Goal: Task Accomplishment & Management: Manage account settings

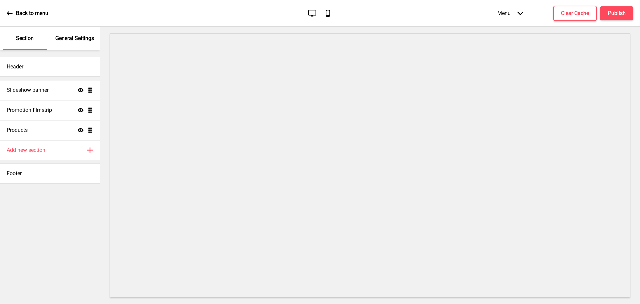
click at [41, 94] on div "Slideshow banner Show Drag" at bounding box center [50, 90] width 100 height 20
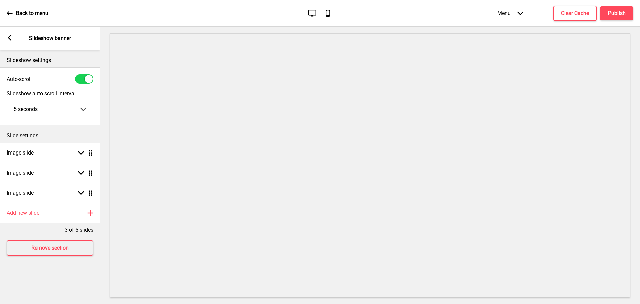
click at [13, 18] on div "Back to menu" at bounding box center [28, 13] width 42 height 18
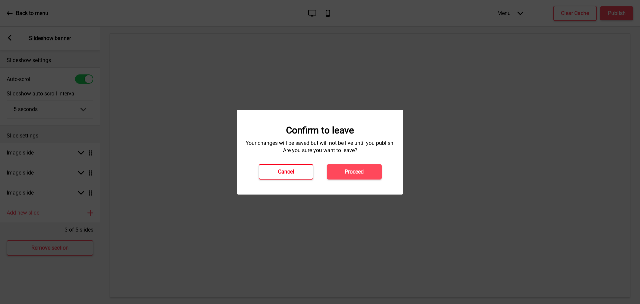
click at [265, 172] on button "Cancel" at bounding box center [286, 171] width 55 height 15
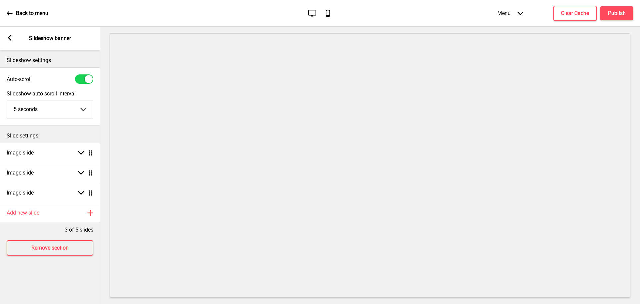
click at [15, 38] on div "Arrow left Slideshow banner" at bounding box center [50, 38] width 100 height 23
click at [10, 38] on rect at bounding box center [10, 38] width 6 height 6
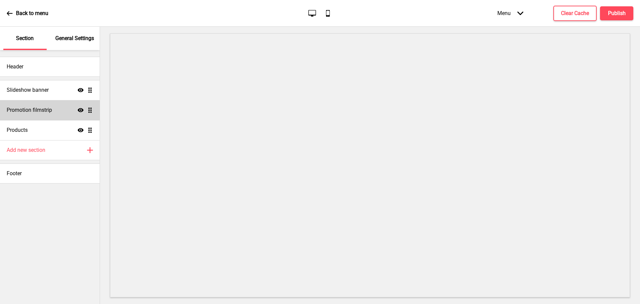
click at [44, 112] on h4 "Promotion filmstrip" at bounding box center [29, 109] width 45 height 7
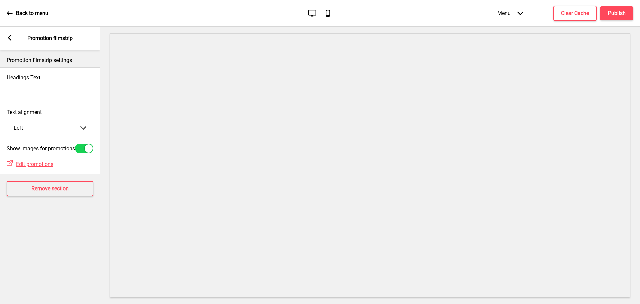
click at [8, 44] on div "Arrow left Promotion filmstrip" at bounding box center [50, 38] width 100 height 23
click at [11, 38] on rect at bounding box center [10, 38] width 6 height 6
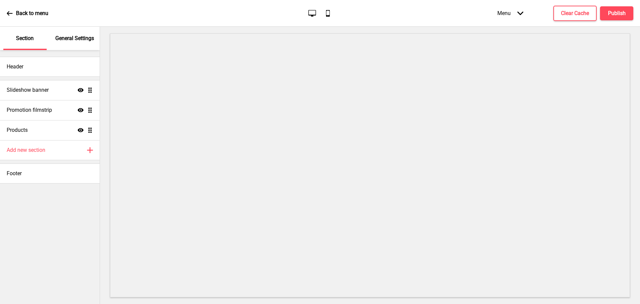
click at [92, 130] on ul "Slideshow banner Show Drag Promotion filmstrip Show Drag Products Show Drag" at bounding box center [50, 110] width 100 height 60
click at [91, 154] on div "Add new section Plus" at bounding box center [50, 150] width 100 height 20
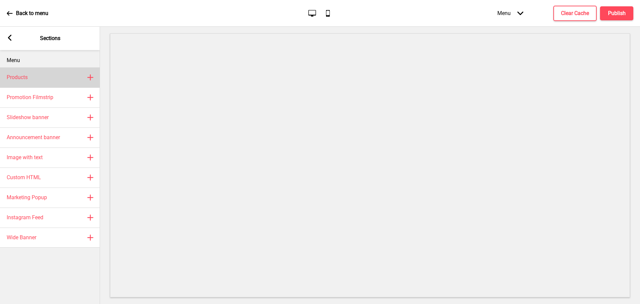
click at [54, 78] on div "Products Plus" at bounding box center [50, 77] width 100 height 20
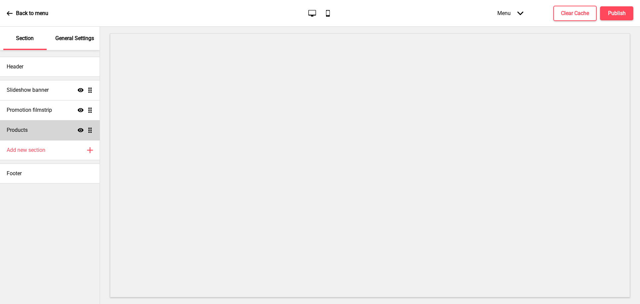
click at [33, 137] on div "Products Show Drag" at bounding box center [50, 130] width 100 height 20
select select "side"
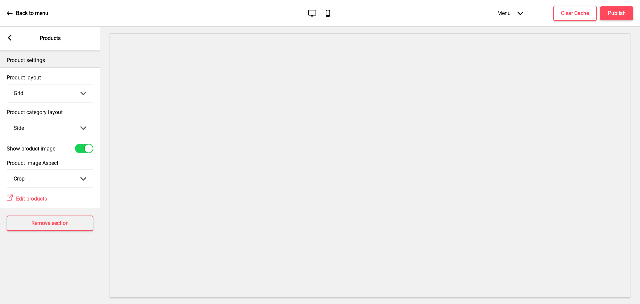
click at [10, 36] on icon at bounding box center [10, 38] width 4 height 6
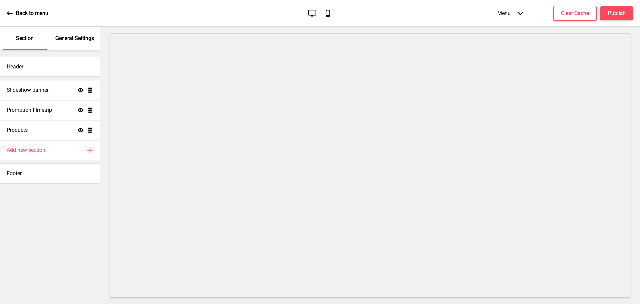
click at [75, 38] on p "General Settings" at bounding box center [74, 38] width 39 height 7
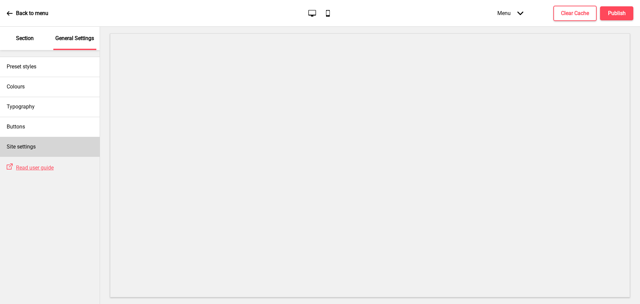
click at [25, 149] on h4 "Site settings" at bounding box center [21, 146] width 29 height 7
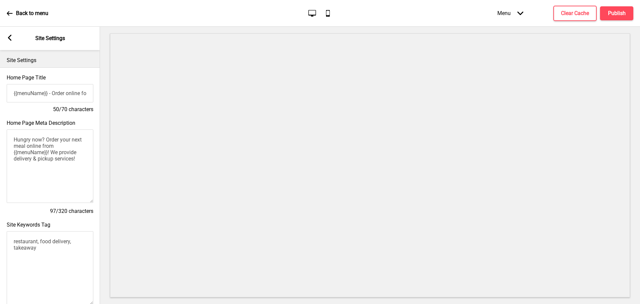
click at [37, 95] on input "{{menuName}} - Order online for delivery & pickup!" at bounding box center [50, 93] width 87 height 18
click at [11, 41] on div "Arrow left" at bounding box center [10, 38] width 6 height 7
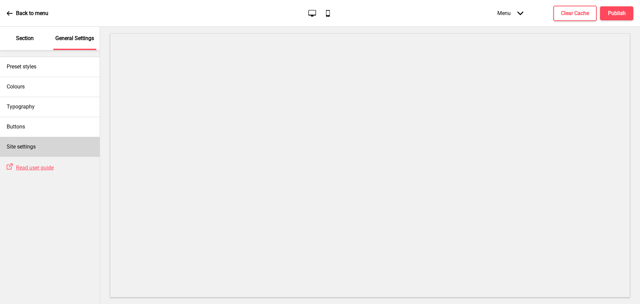
click at [73, 148] on div "Site settings" at bounding box center [50, 147] width 100 height 20
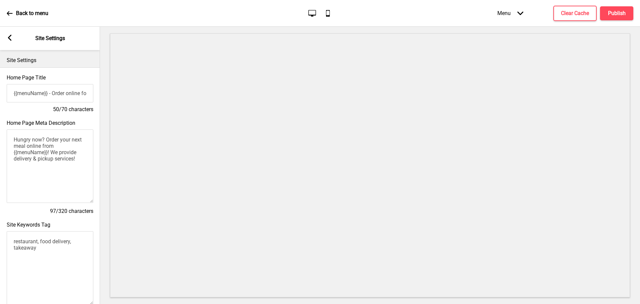
click at [10, 39] on icon at bounding box center [10, 38] width 4 height 6
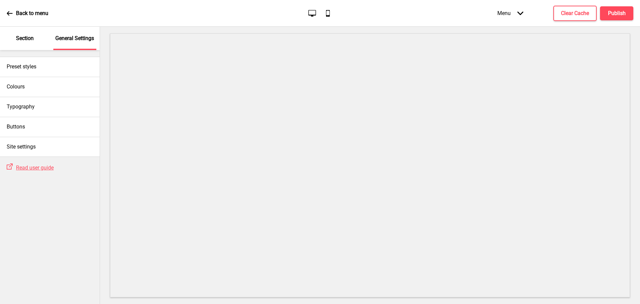
click at [25, 29] on div "Section" at bounding box center [24, 38] width 43 height 23
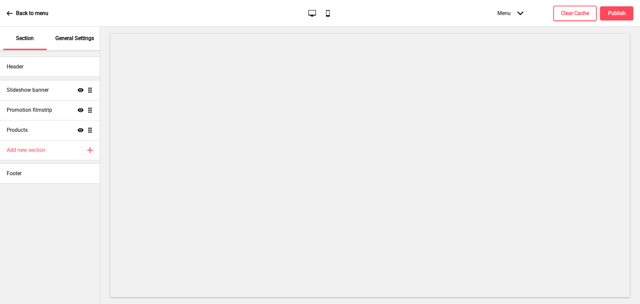
click at [19, 16] on p "Back to menu" at bounding box center [32, 13] width 32 height 7
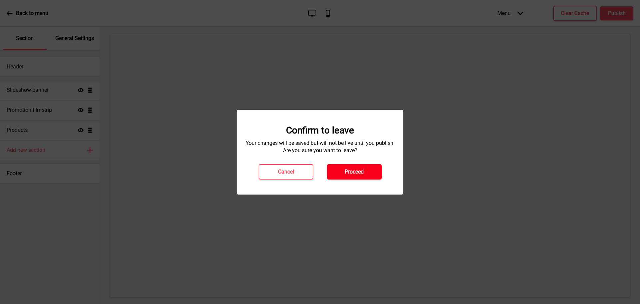
click at [345, 174] on h4 "Proceed" at bounding box center [354, 171] width 19 height 7
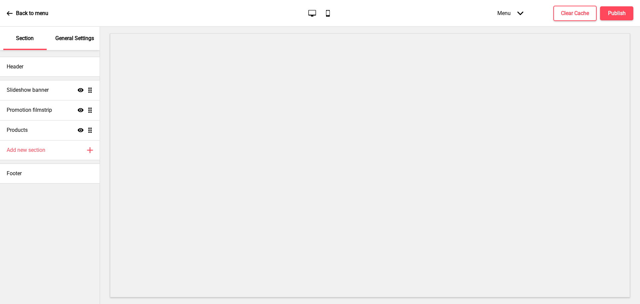
click at [522, 18] on div "Menu Arrow down" at bounding box center [510, 13] width 39 height 20
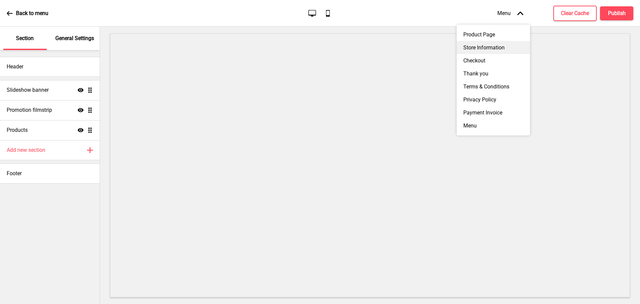
click at [494, 47] on div "Store Information" at bounding box center [493, 47] width 73 height 13
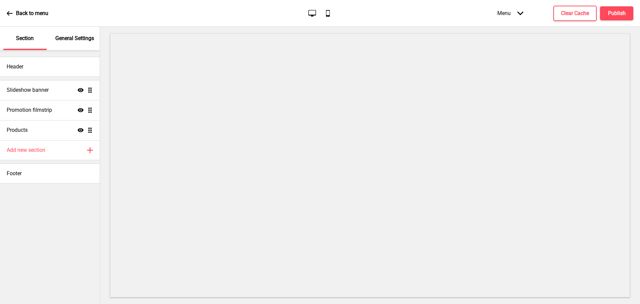
click at [512, 17] on div "Menu Arrow down" at bounding box center [510, 13] width 39 height 20
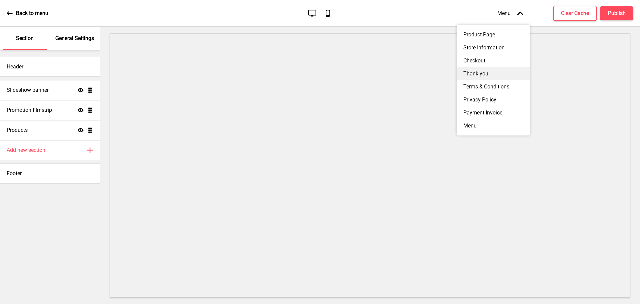
click at [500, 70] on div "Thank you" at bounding box center [493, 73] width 73 height 13
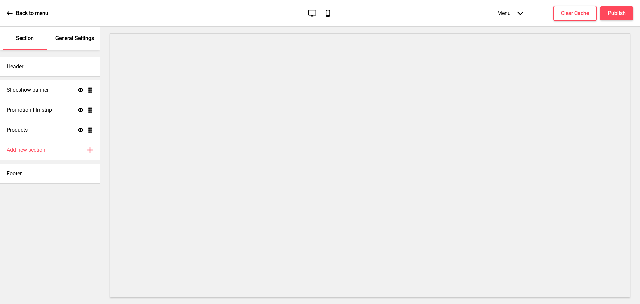
click at [72, 37] on p "General Settings" at bounding box center [74, 38] width 39 height 7
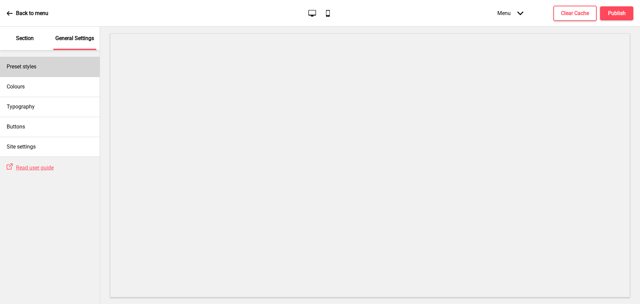
click at [44, 63] on div "Preset styles" at bounding box center [50, 67] width 100 height 20
select select "modern"
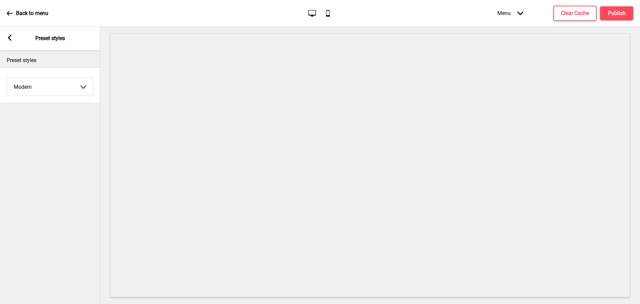
click at [38, 89] on select "Coffee Contrast Dark Earth Marine Minimalist Modern Oddle Pastel Yellow Fruits …" at bounding box center [50, 87] width 86 height 18
click at [9, 37] on icon at bounding box center [10, 38] width 4 height 6
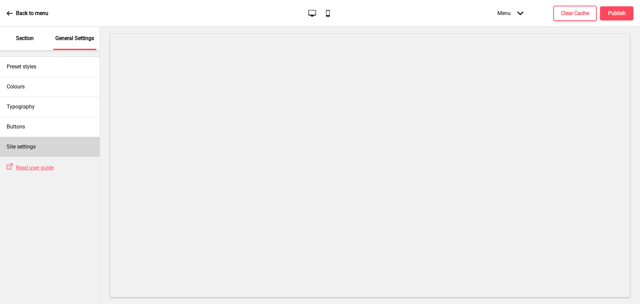
click at [46, 142] on div "Site settings" at bounding box center [50, 147] width 100 height 20
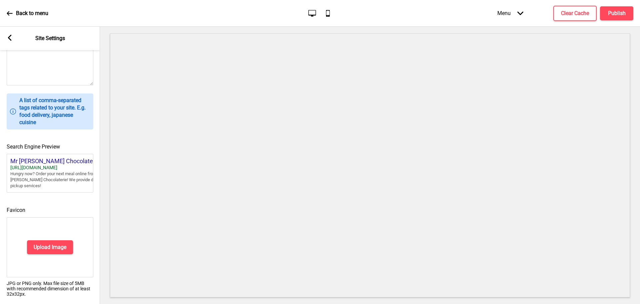
scroll to position [242, 0]
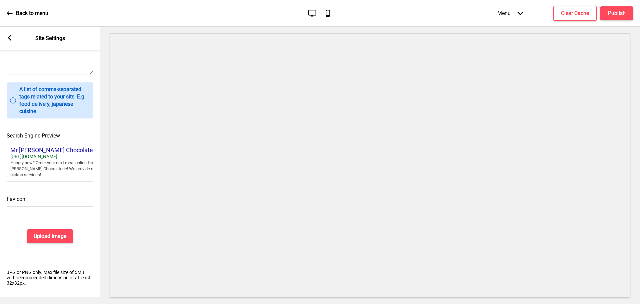
click at [12, 34] on div "Arrow left Site Settings" at bounding box center [50, 38] width 100 height 23
click at [10, 40] on icon at bounding box center [10, 38] width 4 height 6
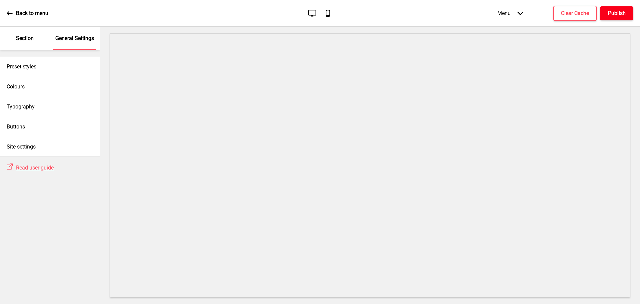
click at [609, 15] on h4 "Publish" at bounding box center [617, 13] width 18 height 7
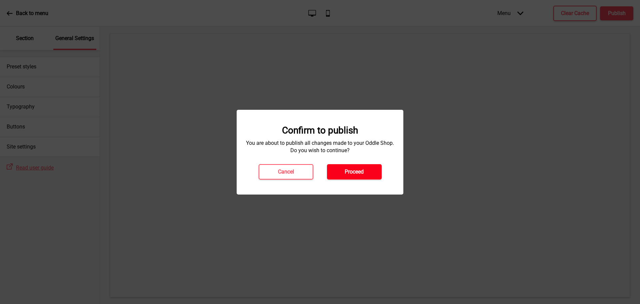
click at [369, 173] on button "Proceed" at bounding box center [354, 171] width 55 height 15
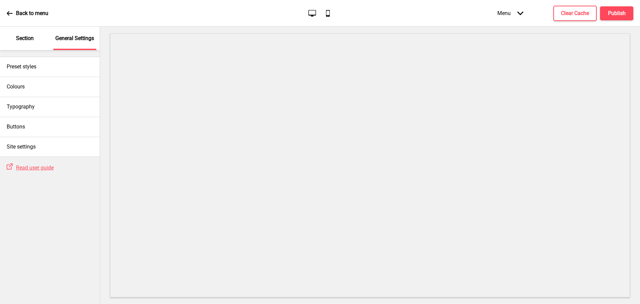
click at [27, 37] on p "Section" at bounding box center [25, 38] width 18 height 7
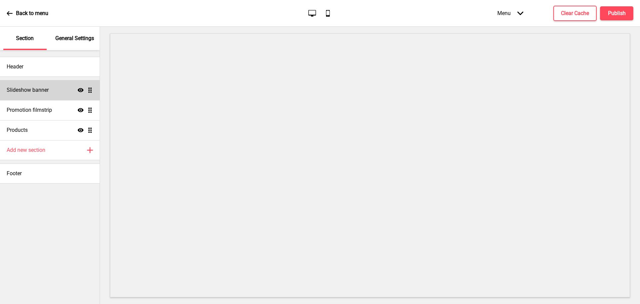
click at [40, 95] on div "Slideshow banner Show Drag" at bounding box center [50, 90] width 100 height 20
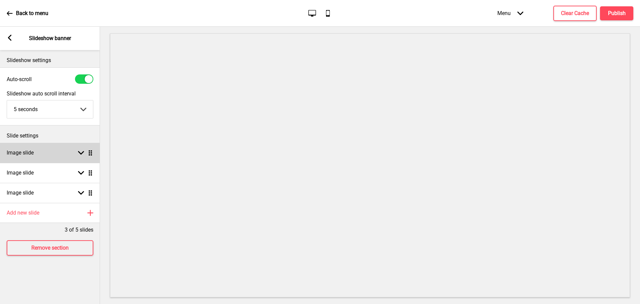
click at [53, 153] on div "Image slide Arrow down Drag" at bounding box center [50, 153] width 100 height 20
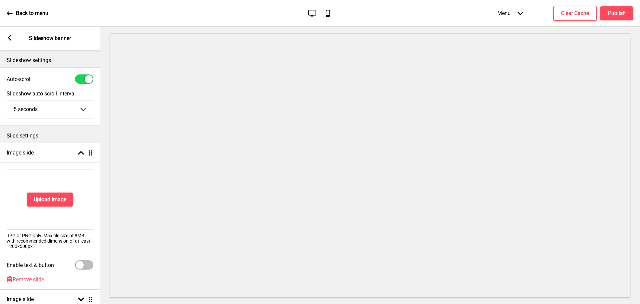
click at [8, 34] on div "Arrow left Slideshow banner" at bounding box center [50, 38] width 100 height 23
click at [11, 38] on rect at bounding box center [10, 38] width 6 height 6
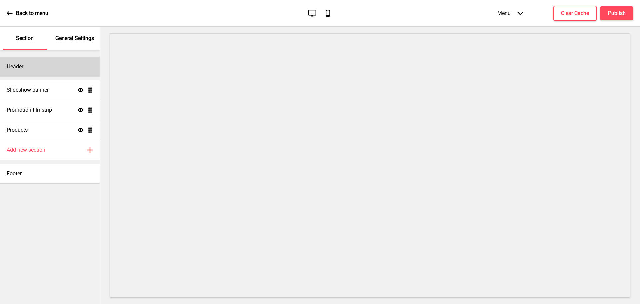
click at [25, 64] on div "Header" at bounding box center [50, 67] width 100 height 20
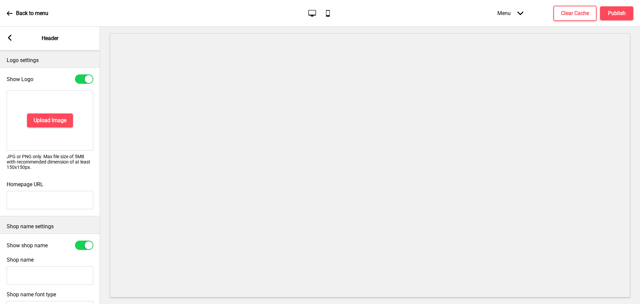
click at [10, 39] on icon at bounding box center [10, 38] width 4 height 6
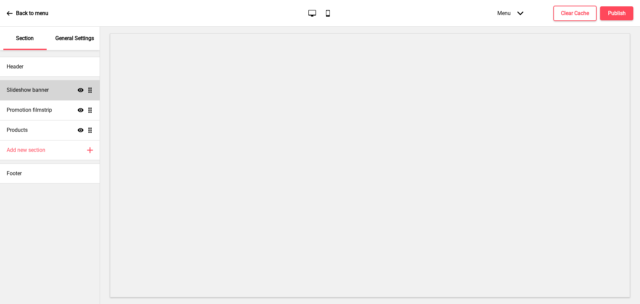
click at [53, 92] on div "Slideshow banner Show Drag" at bounding box center [50, 90] width 100 height 20
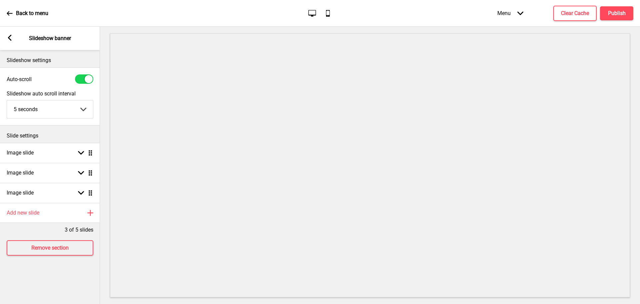
click at [25, 138] on p "Slide settings" at bounding box center [50, 135] width 87 height 7
click at [33, 152] on h4 "Image slide" at bounding box center [20, 152] width 27 height 7
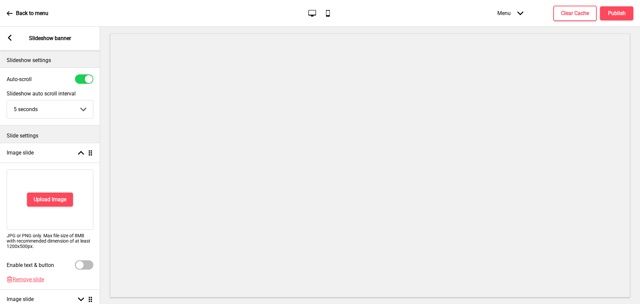
click at [11, 38] on rect at bounding box center [10, 38] width 6 height 6
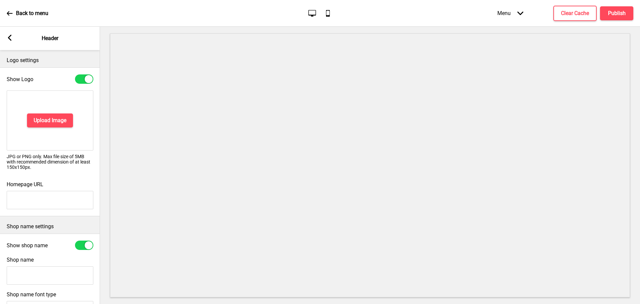
click at [13, 40] on div "Arrow left Header" at bounding box center [50, 38] width 100 height 23
click at [10, 41] on div "Arrow left" at bounding box center [10, 38] width 6 height 7
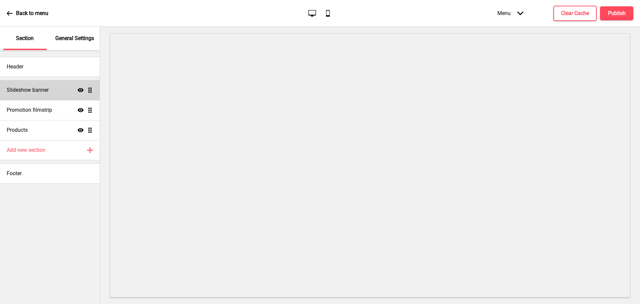
click at [33, 94] on div "Slideshow banner Show Drag" at bounding box center [50, 90] width 100 height 20
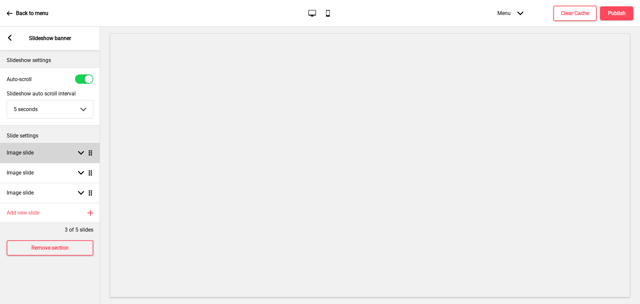
click at [51, 143] on div "Image slide Arrow down Drag" at bounding box center [50, 153] width 100 height 20
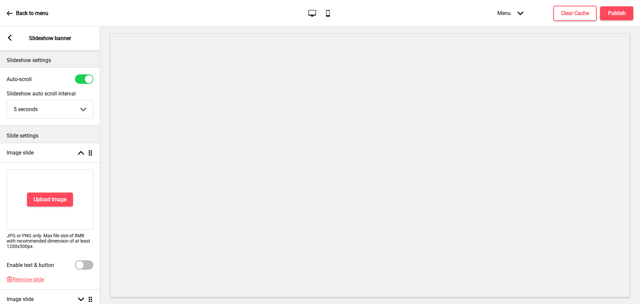
scroll to position [96, 0]
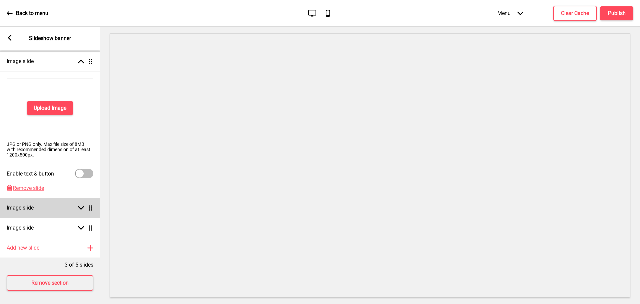
click at [56, 207] on div "Image slide Arrow down Drag" at bounding box center [50, 208] width 100 height 20
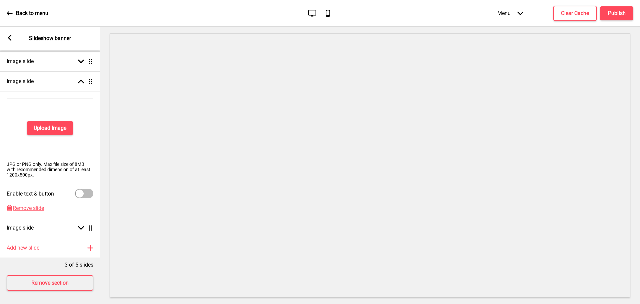
click at [13, 38] on div "Arrow left Slideshow banner" at bounding box center [50, 38] width 100 height 23
click at [9, 38] on icon at bounding box center [10, 38] width 4 height 6
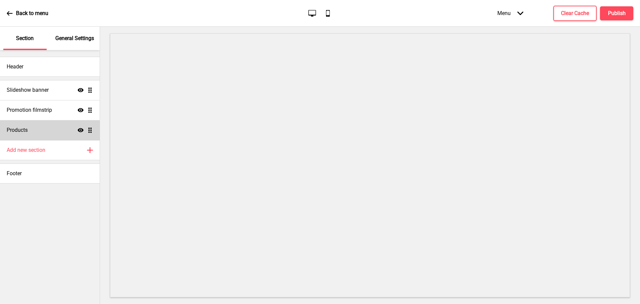
click at [45, 132] on div "Products Show Drag" at bounding box center [50, 130] width 100 height 20
select select "side"
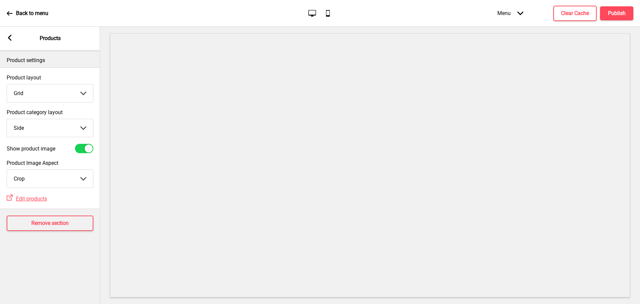
click at [11, 40] on icon at bounding box center [10, 38] width 4 height 6
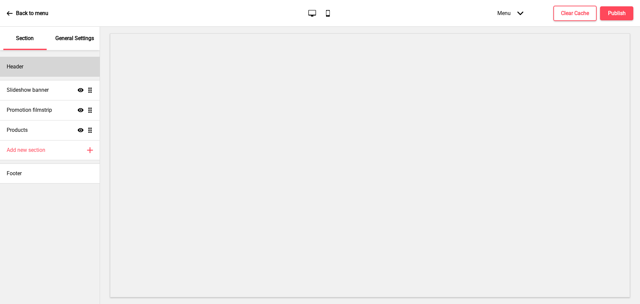
click at [12, 70] on div "Header" at bounding box center [50, 67] width 100 height 20
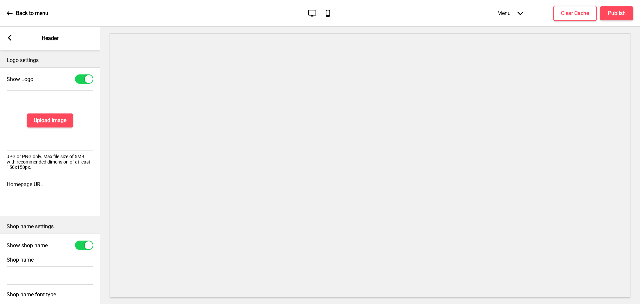
click at [11, 42] on div "Arrow left Header" at bounding box center [50, 38] width 100 height 23
click at [11, 40] on icon at bounding box center [10, 38] width 4 height 6
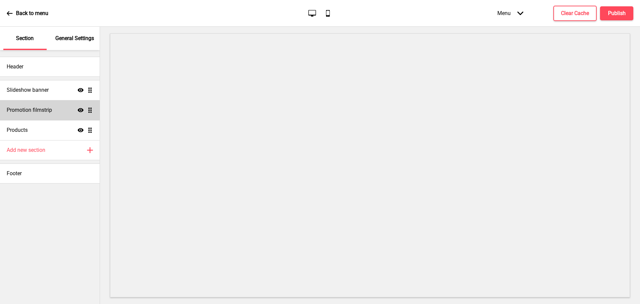
click at [26, 113] on h4 "Promotion filmstrip" at bounding box center [29, 109] width 45 height 7
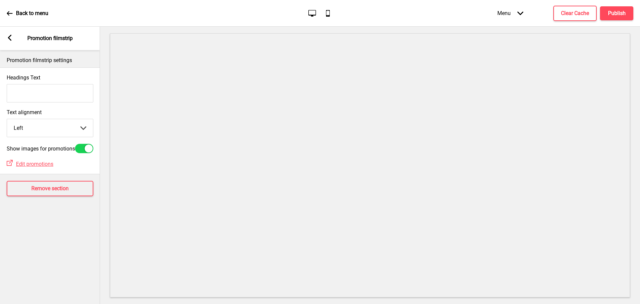
click at [10, 37] on icon at bounding box center [10, 38] width 4 height 6
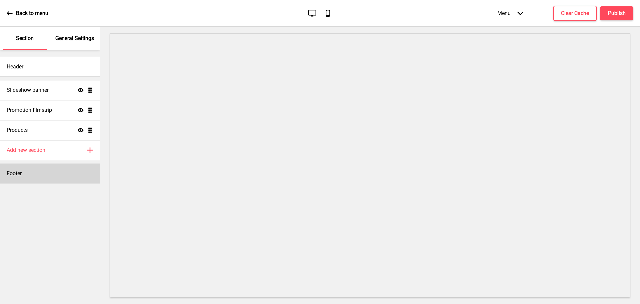
click at [54, 168] on div "Footer" at bounding box center [50, 173] width 100 height 20
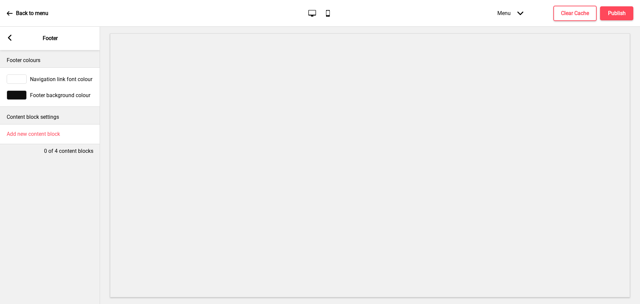
click at [14, 35] on div "Arrow left Footer" at bounding box center [50, 38] width 100 height 23
click at [8, 36] on rect at bounding box center [10, 38] width 6 height 6
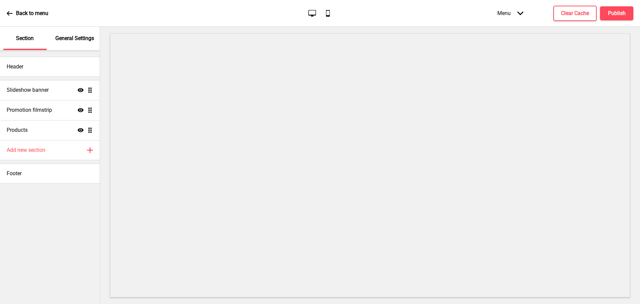
click at [12, 10] on icon at bounding box center [10, 13] width 6 height 6
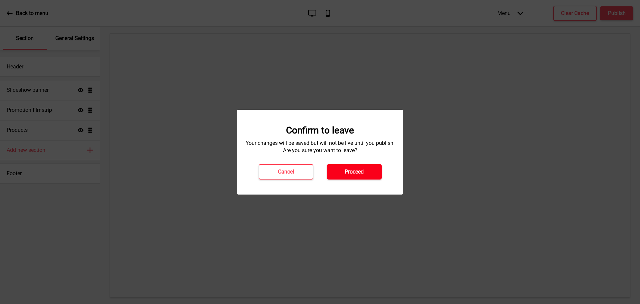
click at [349, 175] on h4 "Proceed" at bounding box center [354, 171] width 19 height 7
